Goal: Task Accomplishment & Management: Use online tool/utility

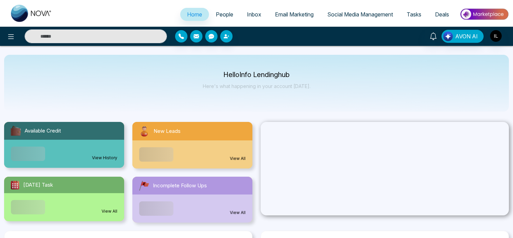
select select "*"
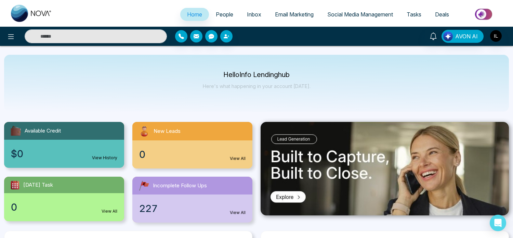
click at [284, 17] on span "Email Marketing" at bounding box center [294, 14] width 39 height 7
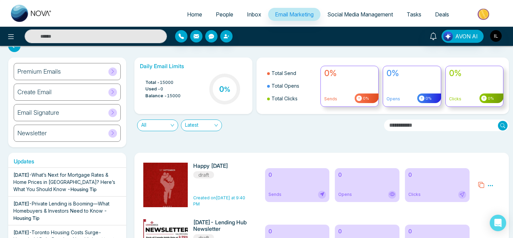
scroll to position [9, 0]
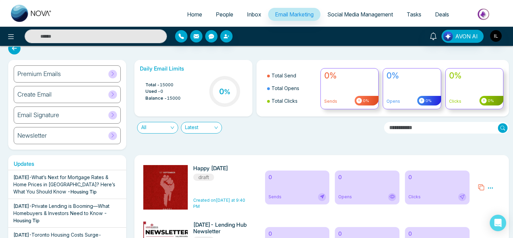
click at [113, 137] on icon at bounding box center [112, 135] width 5 height 5
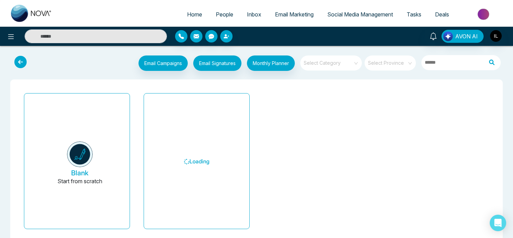
click at [133, 139] on div "Blank Start from scratch" at bounding box center [77, 163] width 120 height 147
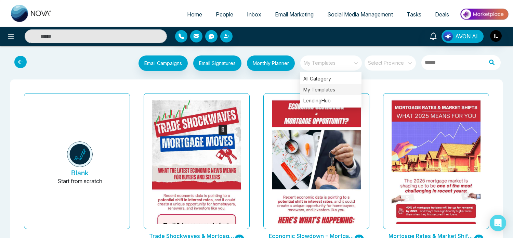
click at [323, 62] on span "My Templates" at bounding box center [332, 63] width 56 height 10
click at [324, 102] on div "LendingHub" at bounding box center [331, 100] width 62 height 11
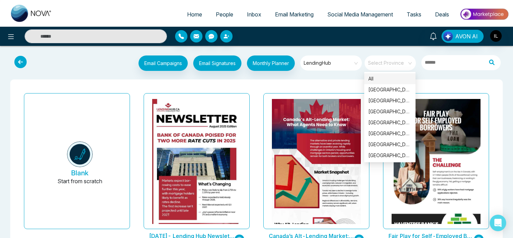
click at [398, 66] on span at bounding box center [388, 62] width 39 height 15
click at [386, 101] on div "[GEOGRAPHIC_DATA]" at bounding box center [390, 101] width 43 height 8
click at [377, 79] on div "All" at bounding box center [390, 79] width 43 height 8
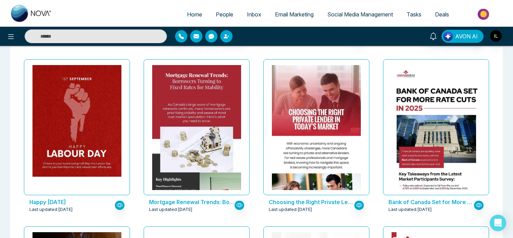
scroll to position [228, 0]
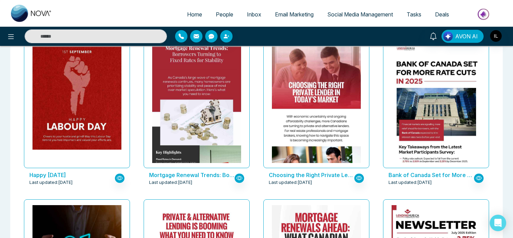
click at [377, 137] on div "Bank of Canada Set for More Rate Cuts in [DATE] Last updated: [DATE]" at bounding box center [437, 112] width 120 height 167
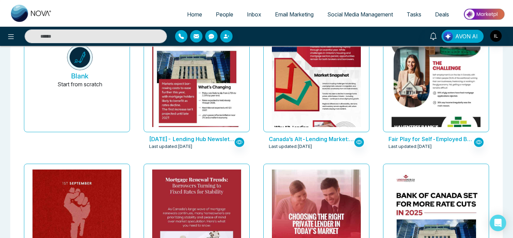
scroll to position [0, 0]
